Goal: Navigation & Orientation: Find specific page/section

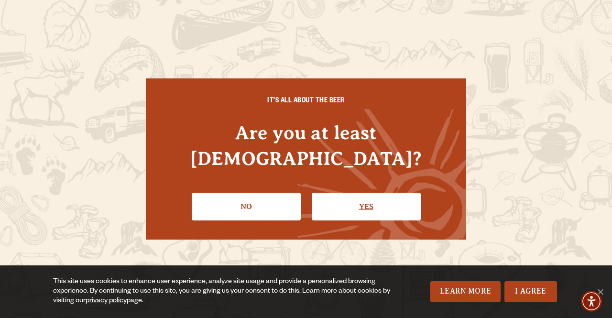
click at [350, 193] on link "Yes" at bounding box center [366, 207] width 109 height 28
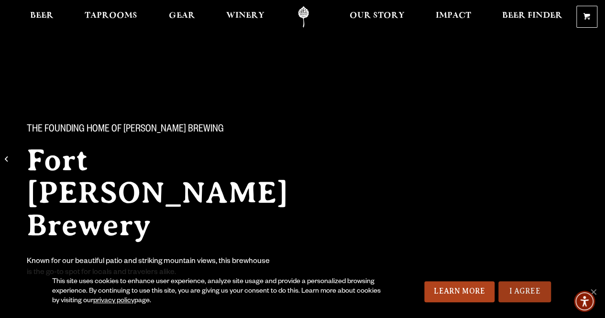
click at [514, 285] on link "I Agree" at bounding box center [524, 291] width 53 height 21
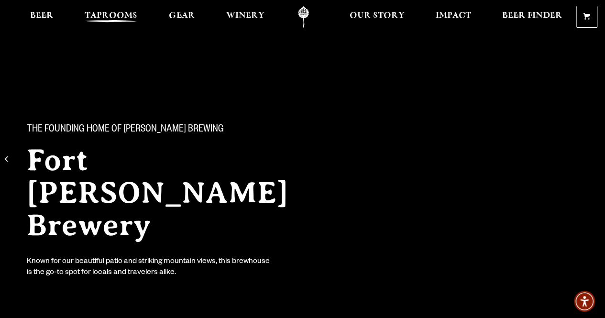
click at [124, 14] on span "Taprooms" at bounding box center [111, 16] width 53 height 8
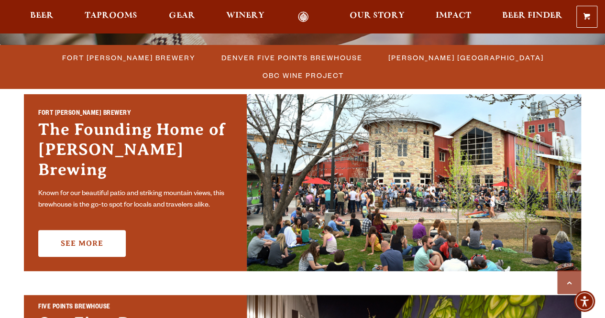
scroll to position [269, 0]
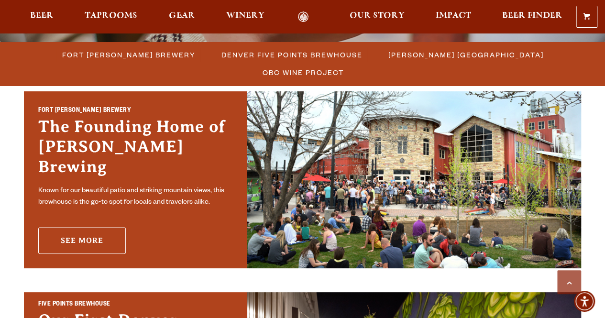
click at [102, 234] on link "See More" at bounding box center [81, 240] width 87 height 27
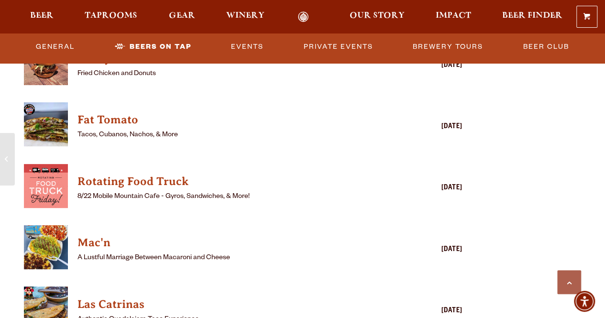
scroll to position [2443, 0]
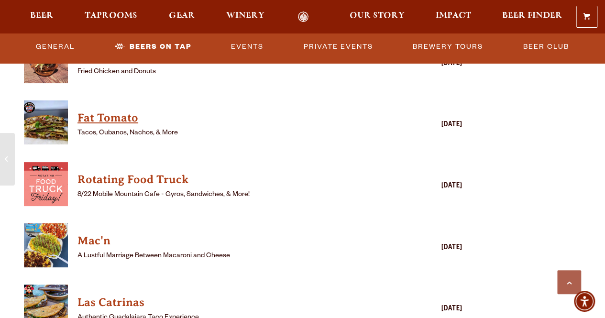
click at [113, 114] on h4 "Fat Tomato" at bounding box center [229, 117] width 304 height 15
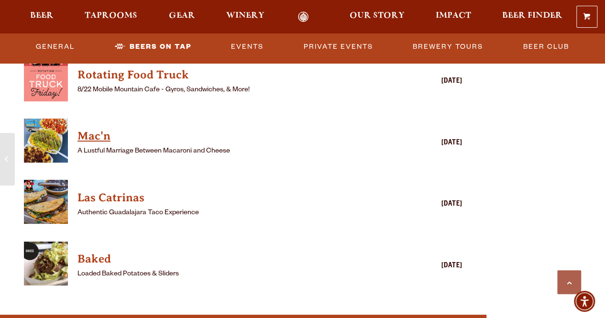
scroll to position [2548, 0]
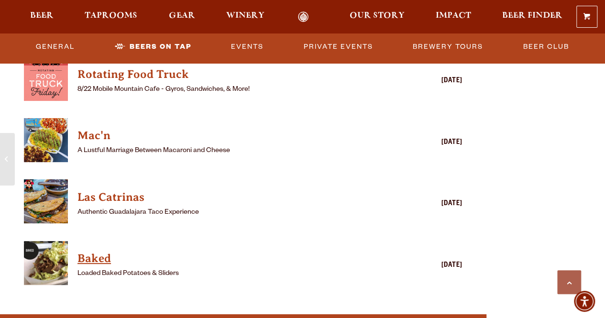
click at [106, 261] on h4 "Baked" at bounding box center [229, 258] width 304 height 15
